Goal: Task Accomplishment & Management: Manage account settings

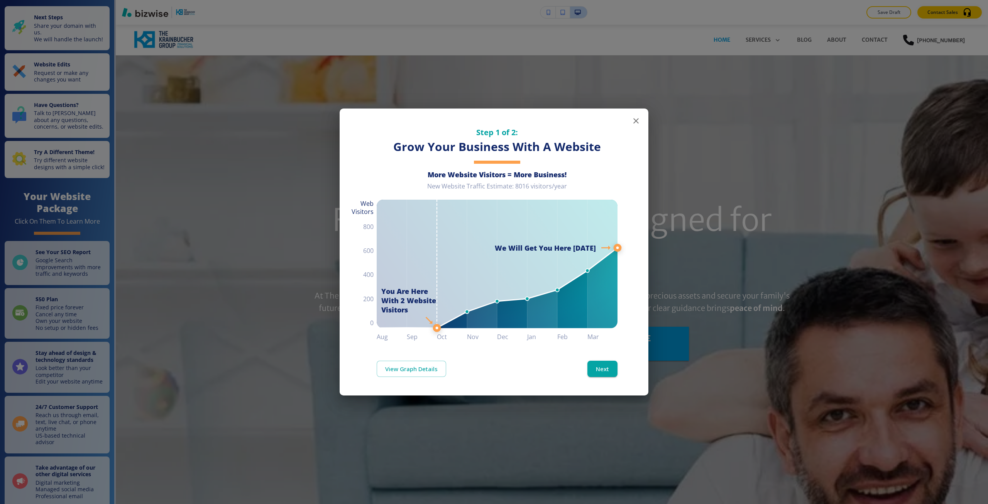
click at [609, 95] on div "Step 1 of 2: Grow Your Business With A Website More Website Visitors = More Bus…" at bounding box center [494, 252] width 988 height 504
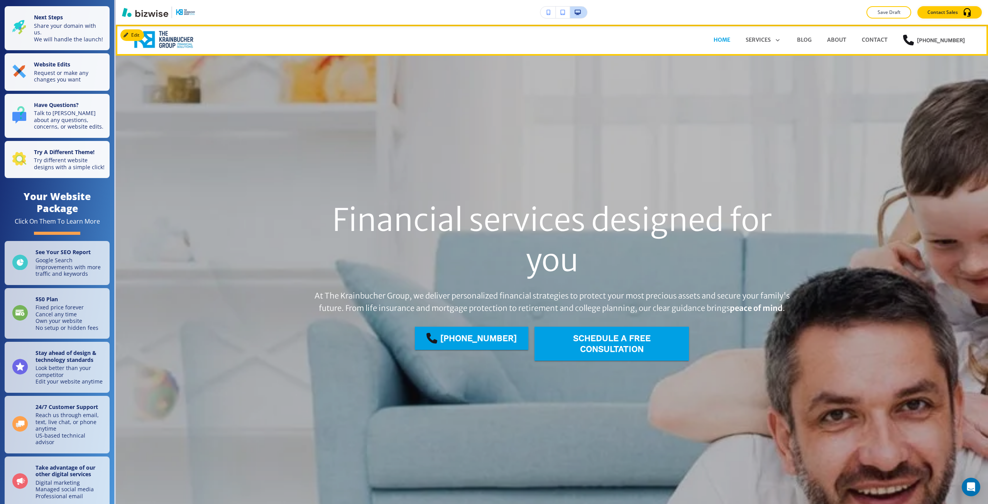
drag, startPoint x: 154, startPoint y: 46, endPoint x: 329, endPoint y: 167, distance: 213.0
click at [328, 167] on div "Financial services designed for you At The Krainbucher Group, we deliver person…" at bounding box center [552, 284] width 540 height 403
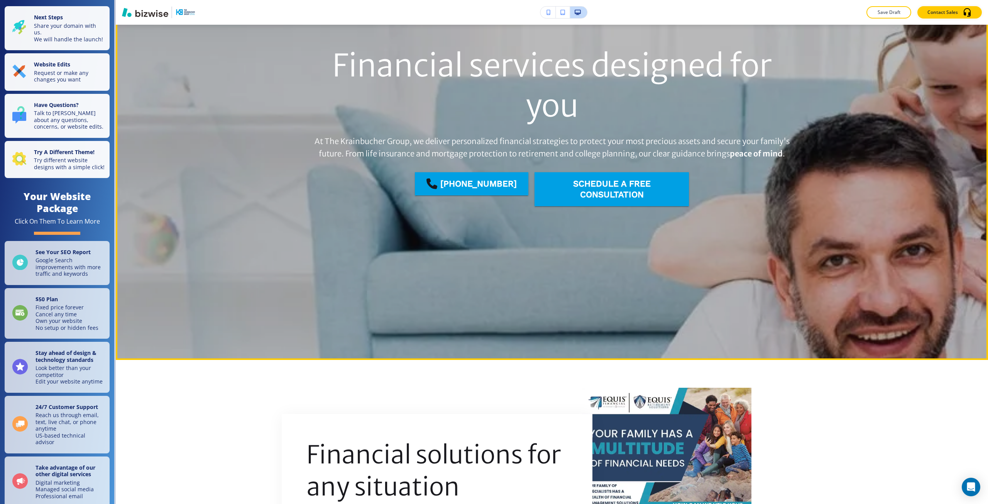
scroll to position [309, 0]
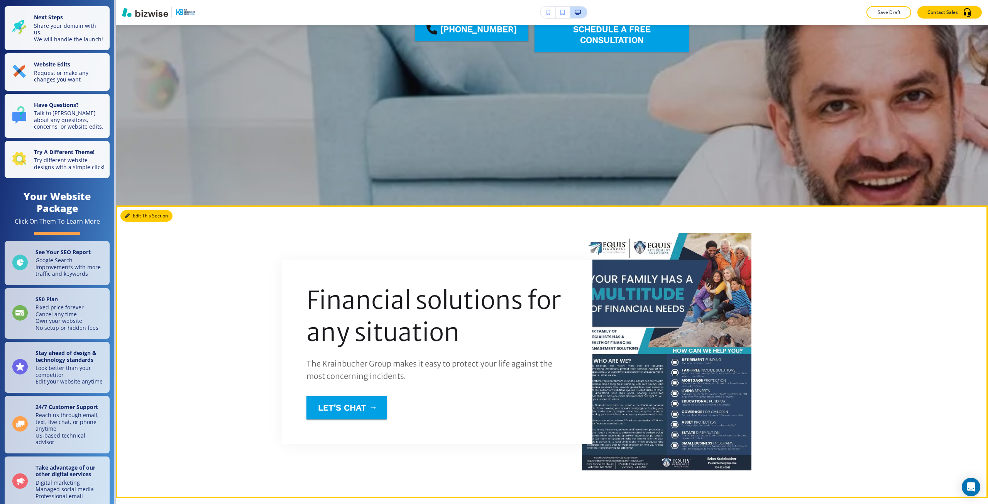
drag, startPoint x: 135, startPoint y: 219, endPoint x: 107, endPoint y: 282, distance: 69.3
click at [135, 219] on button "Edit This Section" at bounding box center [146, 216] width 52 height 12
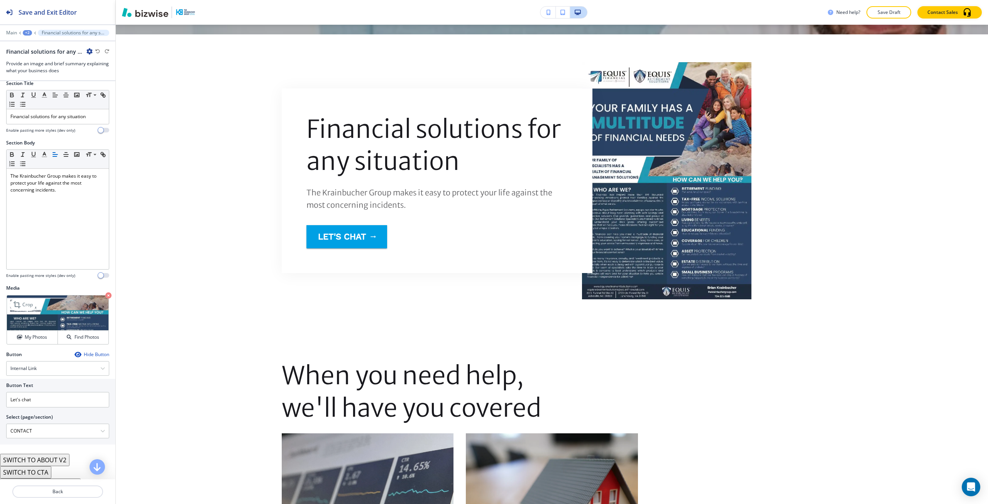
scroll to position [489, 0]
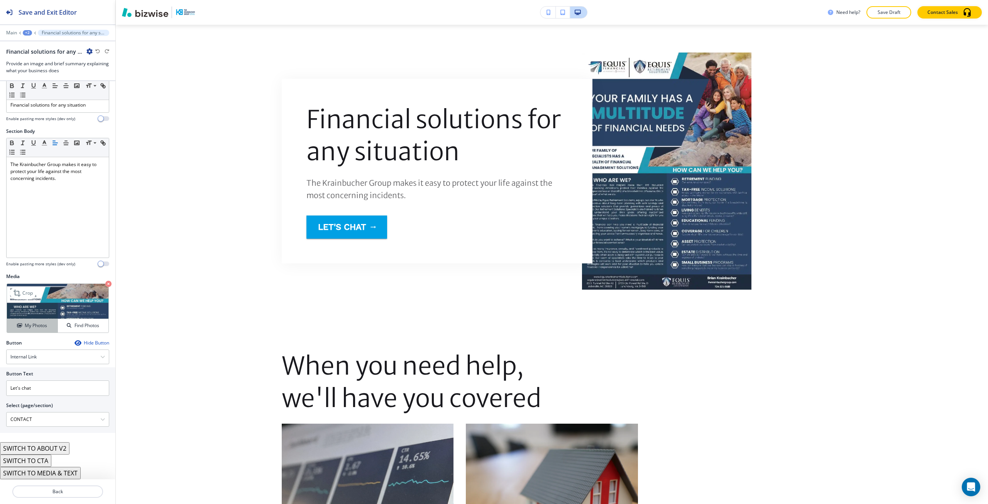
click at [44, 331] on button "My Photos" at bounding box center [32, 326] width 51 height 14
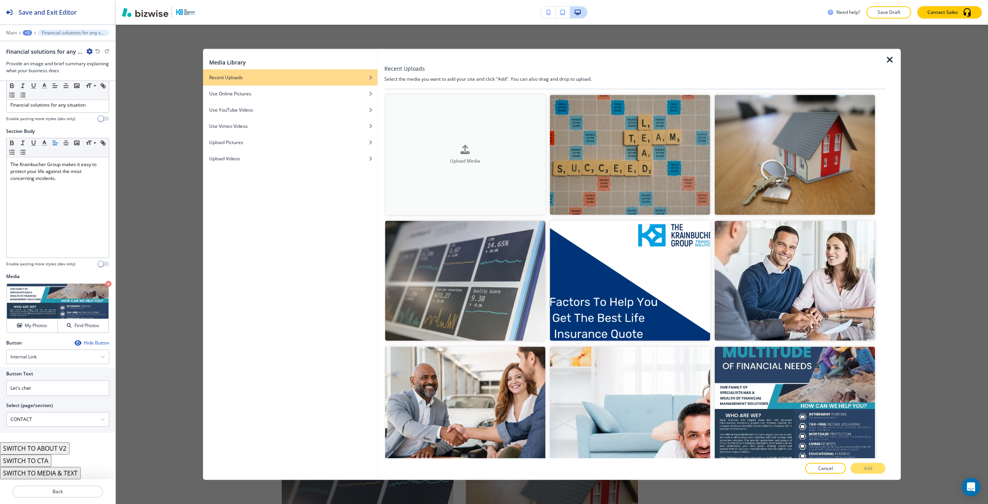
click at [508, 198] on button "Upload Media" at bounding box center [465, 155] width 160 height 120
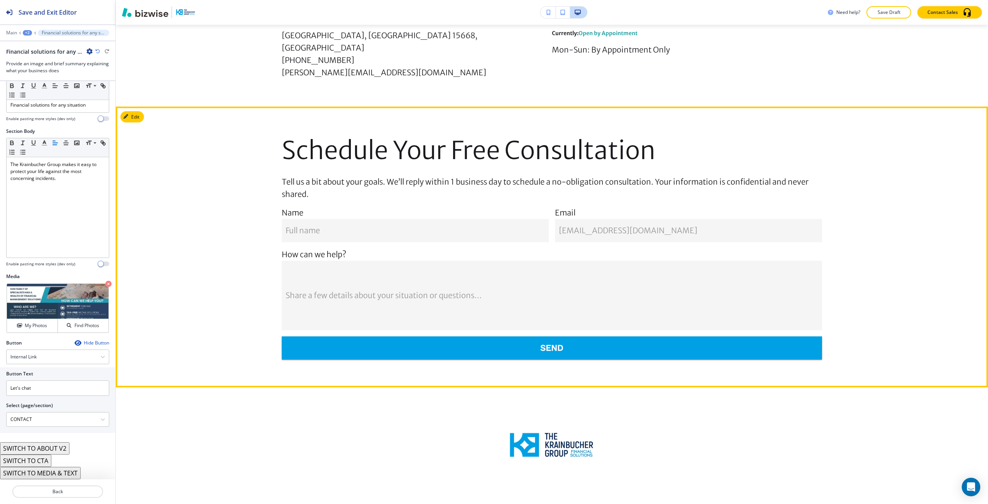
scroll to position [1781, 0]
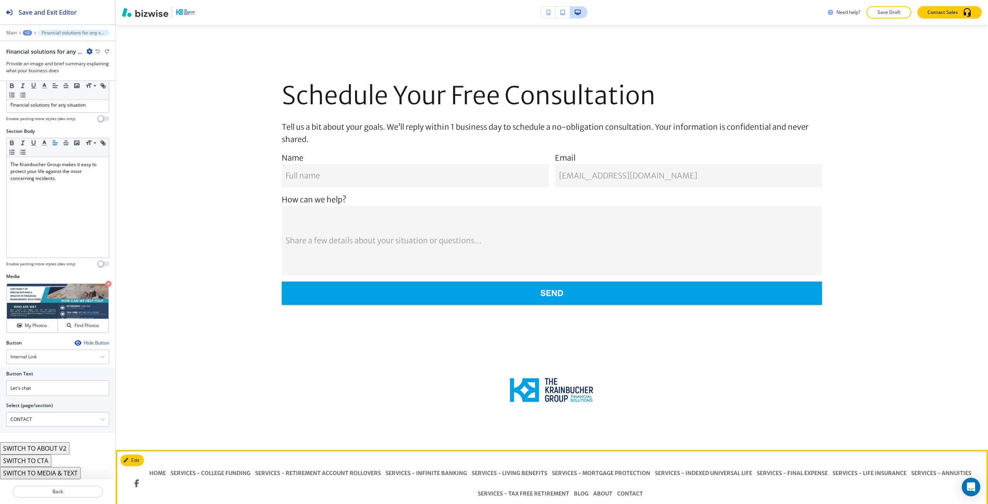
click at [178, 463] on link "SERVICES - COLLEGE FUNDING" at bounding box center [210, 473] width 85 height 20
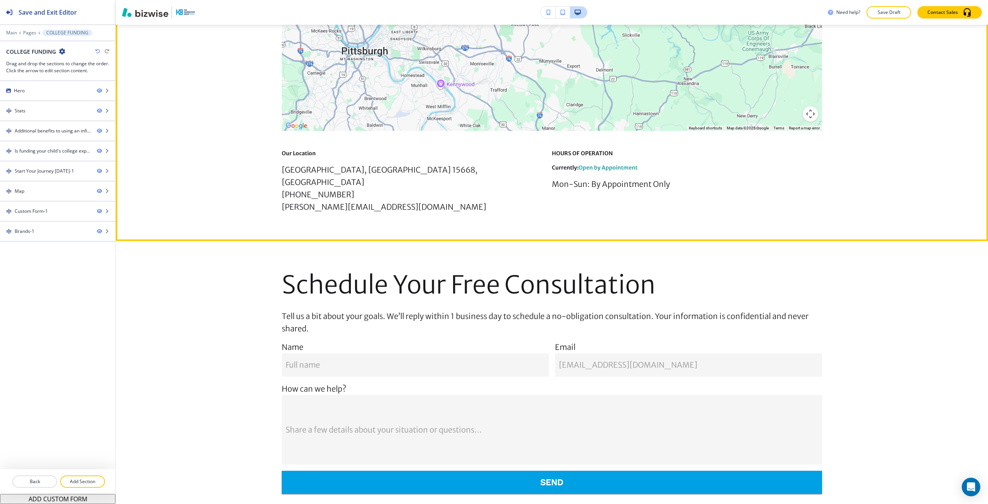
scroll to position [2312, 0]
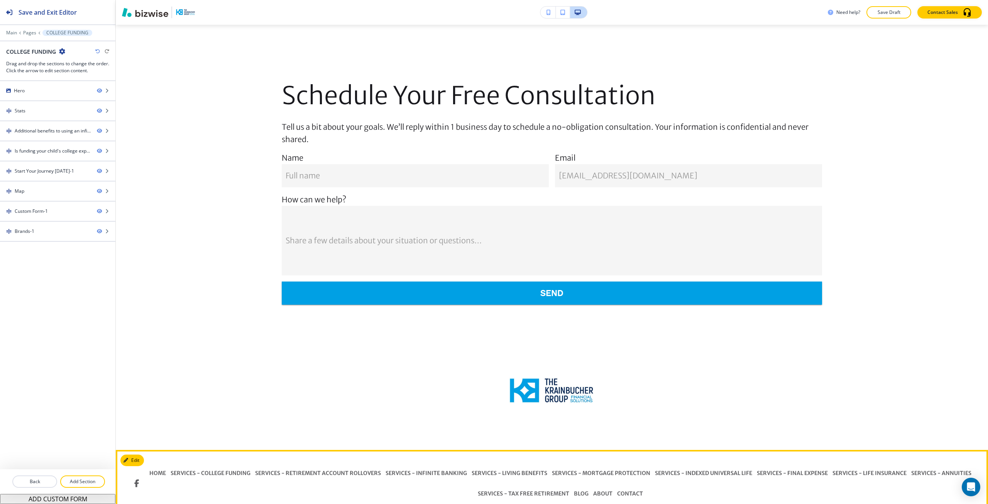
click at [624, 483] on link "CONTACT" at bounding box center [630, 493] width 30 height 20
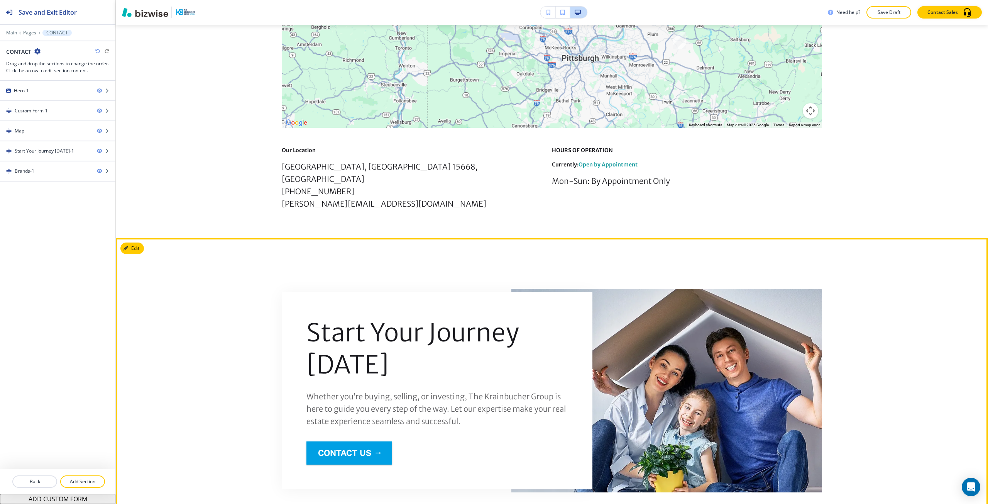
scroll to position [1098, 0]
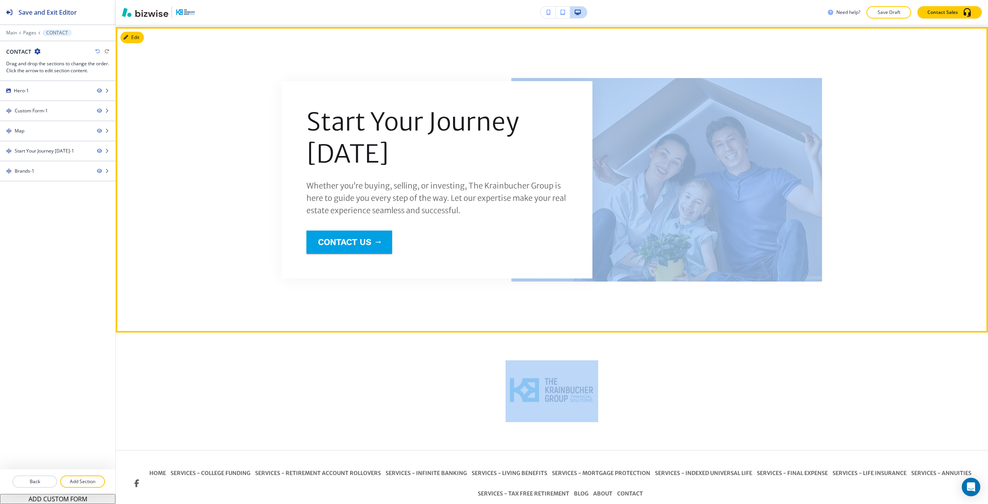
drag, startPoint x: 982, startPoint y: 419, endPoint x: 967, endPoint y: 243, distance: 176.3
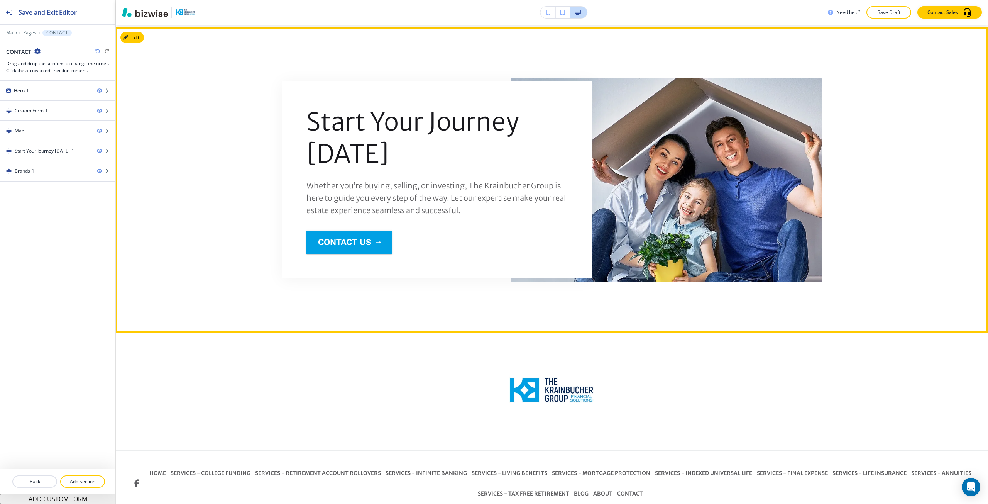
click at [959, 263] on div "Start Your Journey [DATE] Whether you’re buying, selling, or investing, The Kra…" at bounding box center [552, 179] width 872 height 249
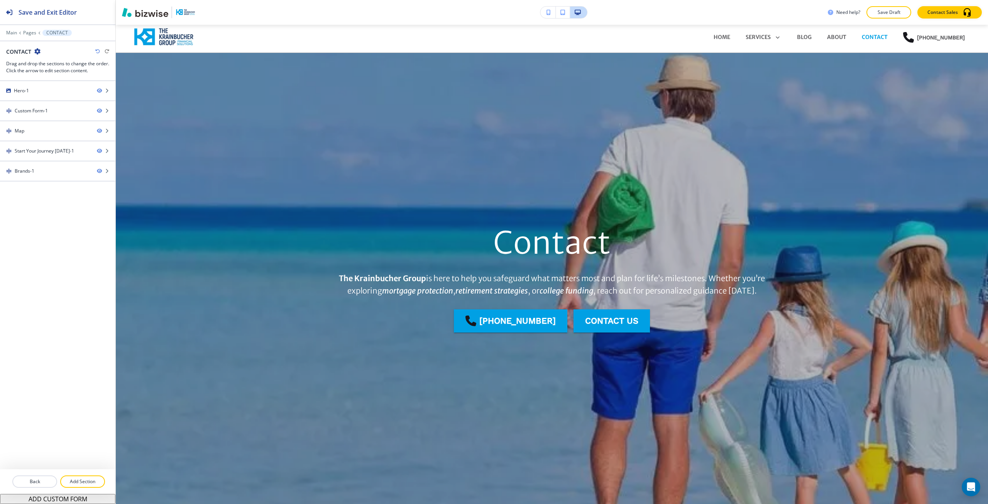
scroll to position [0, 0]
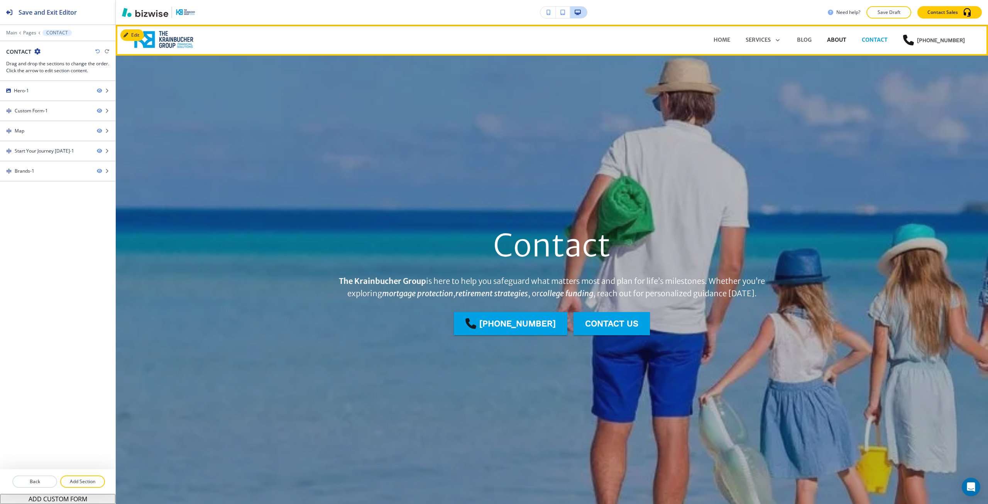
click at [830, 40] on p "ABOUT" at bounding box center [836, 40] width 19 height 8
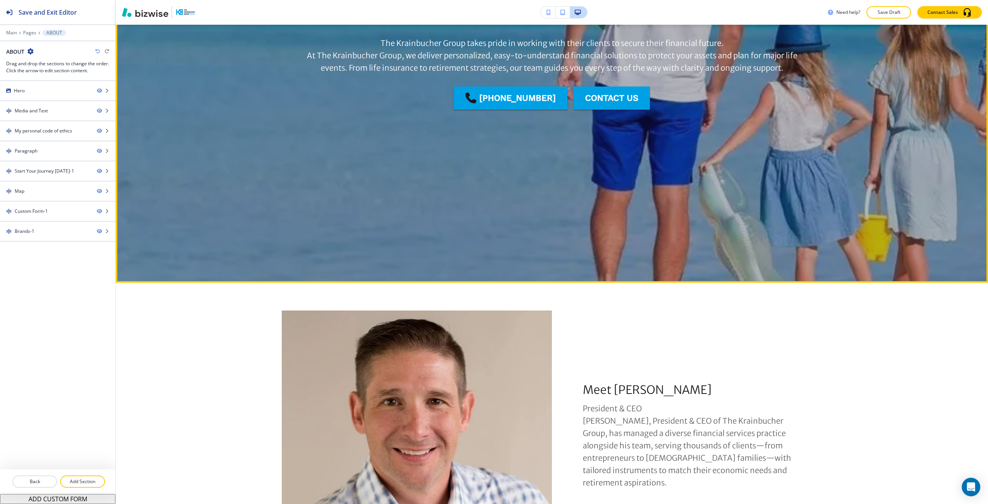
scroll to position [424, 0]
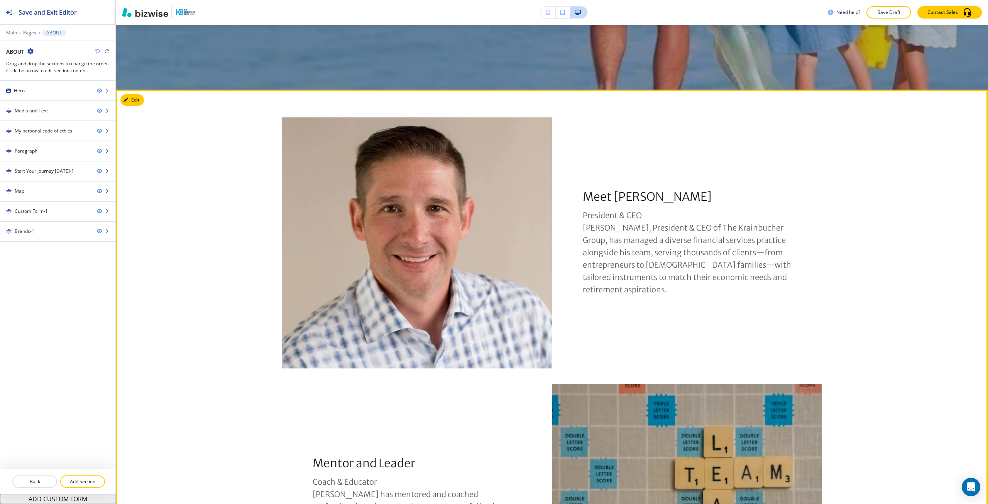
click at [129, 108] on section "Meet [PERSON_NAME] President & CEO [PERSON_NAME], President & CEO of The Krainb…" at bounding box center [552, 509] width 872 height 839
click at [135, 95] on button "Edit This Section" at bounding box center [146, 100] width 52 height 12
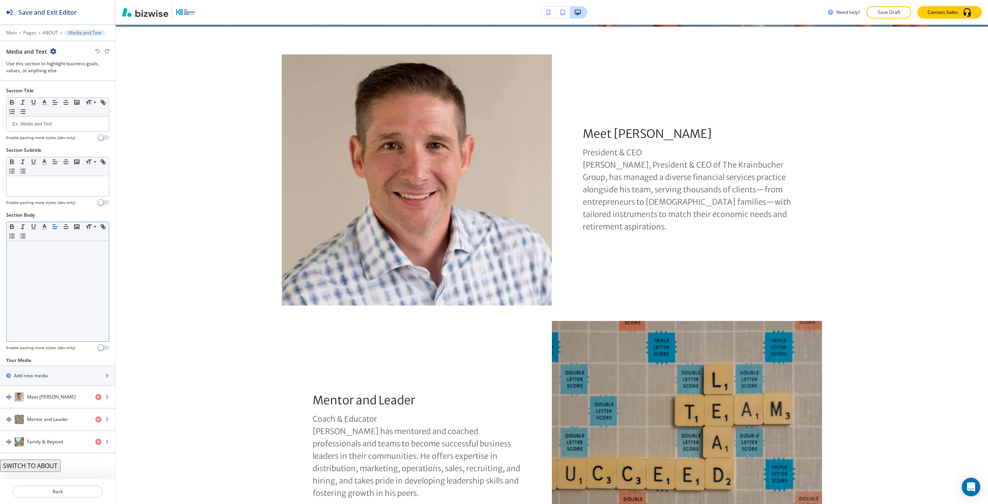
scroll to position [489, 0]
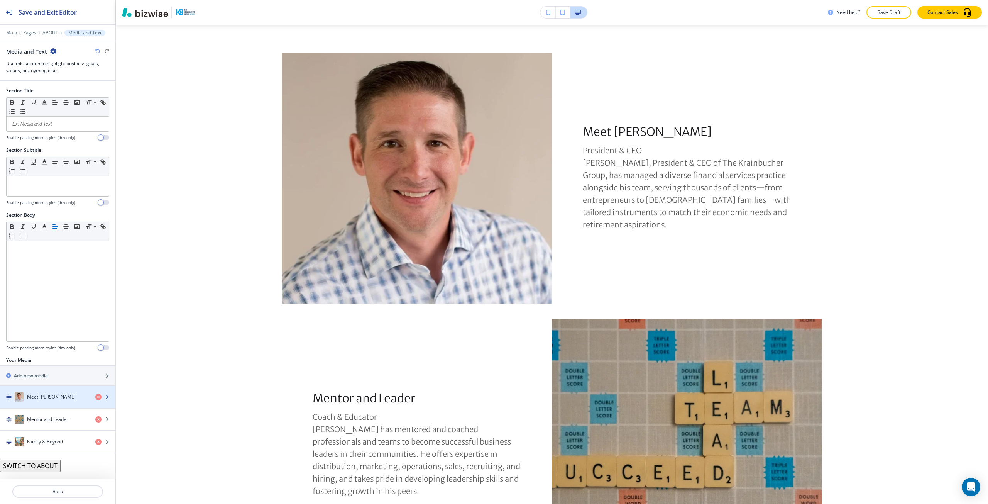
click at [49, 388] on div "button" at bounding box center [57, 389] width 115 height 6
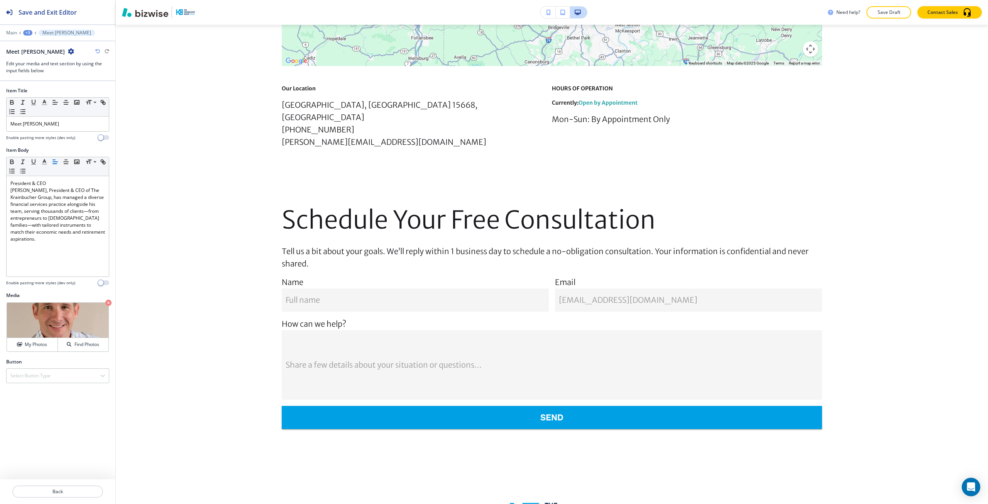
scroll to position [3553, 0]
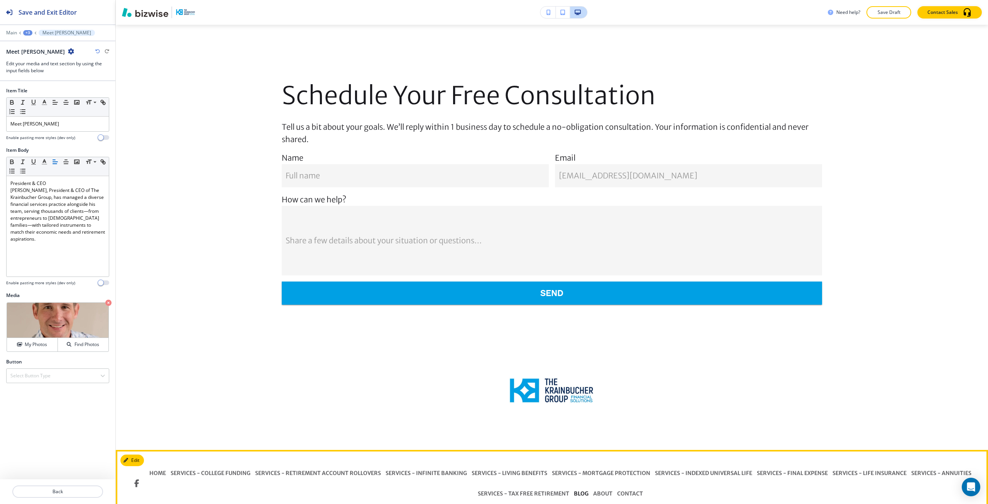
click at [579, 489] on p "BLOG" at bounding box center [581, 493] width 19 height 8
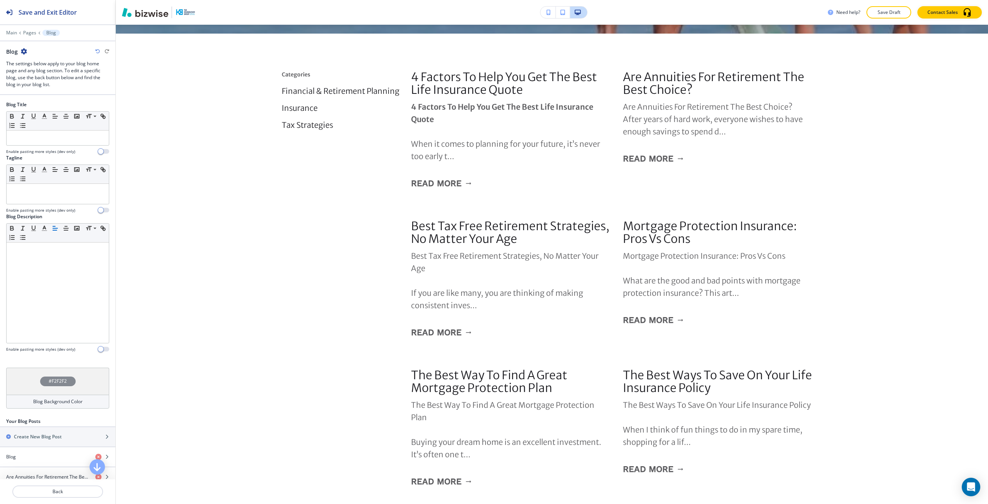
scroll to position [489, 0]
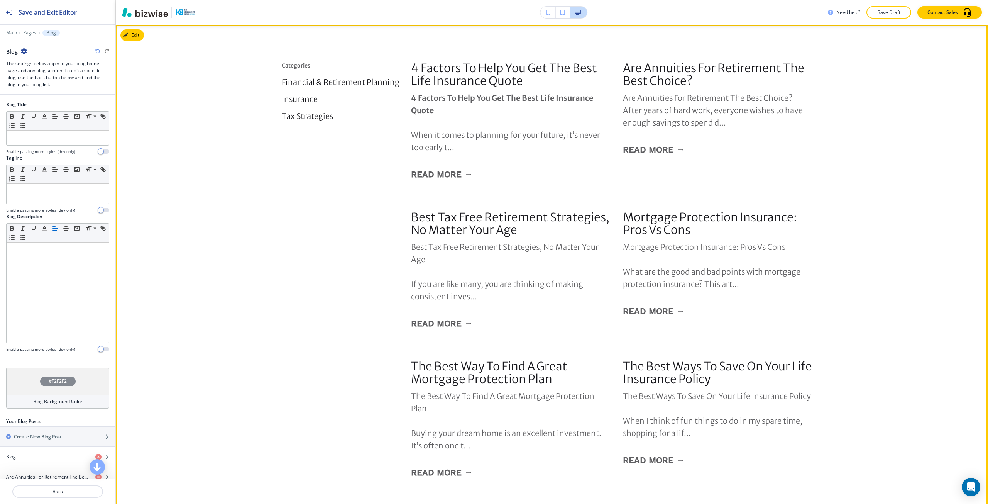
click at [275, 358] on div "Categories Financial & Retirement Planning Insurance Tax Strategies 4 Factors T…" at bounding box center [552, 342] width 872 height 580
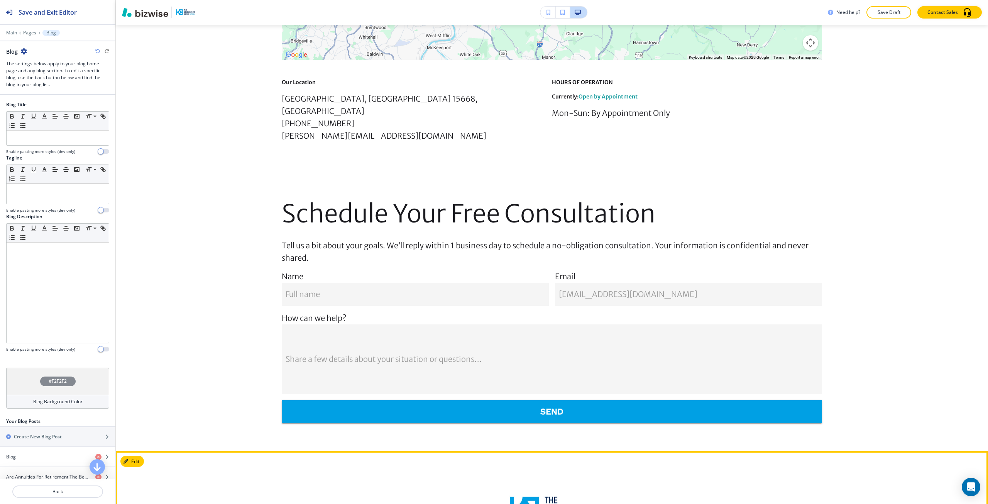
scroll to position [1722, 0]
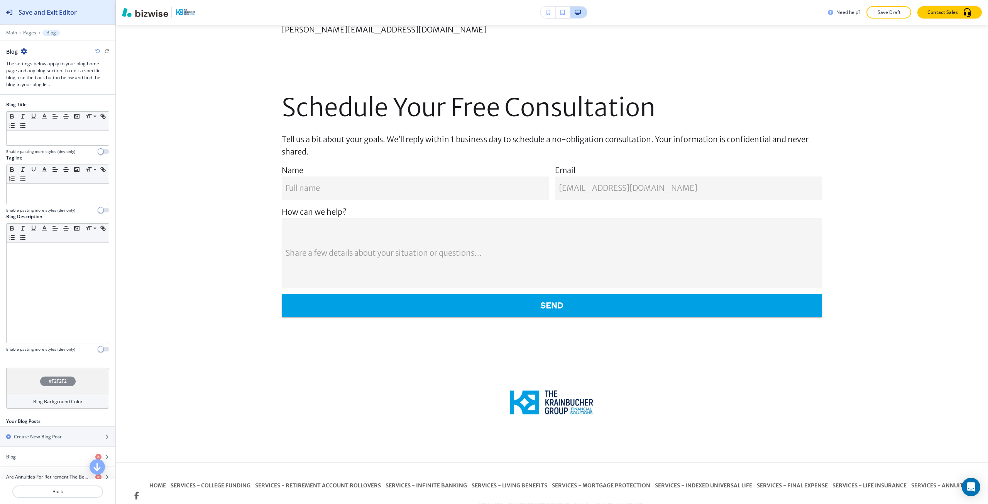
click at [38, 18] on div "Save and Exit Editor" at bounding box center [38, 12] width 77 height 24
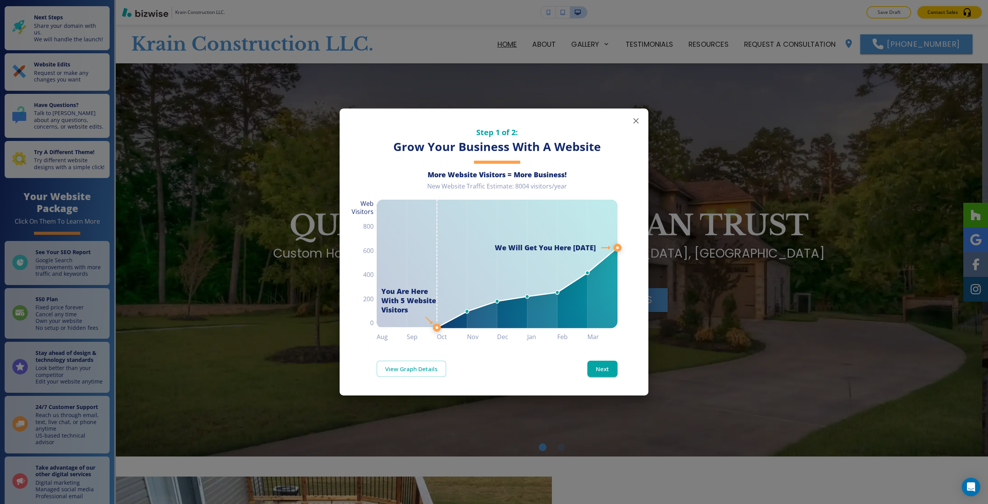
click at [203, 173] on div "Step 1 of 2: Grow Your Business With A Website More Website Visitors = More Bus…" at bounding box center [494, 252] width 988 height 504
